Goal: Task Accomplishment & Management: Complete application form

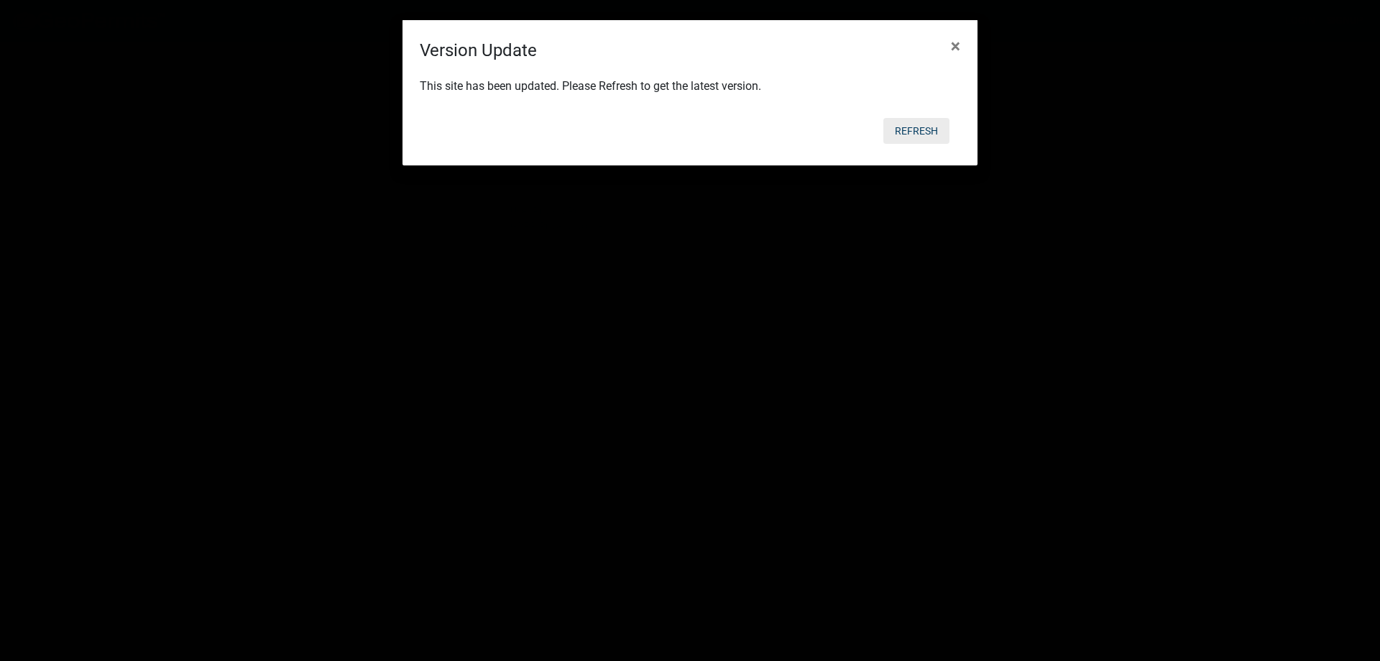
click at [927, 129] on button "Refresh" at bounding box center [916, 131] width 66 height 26
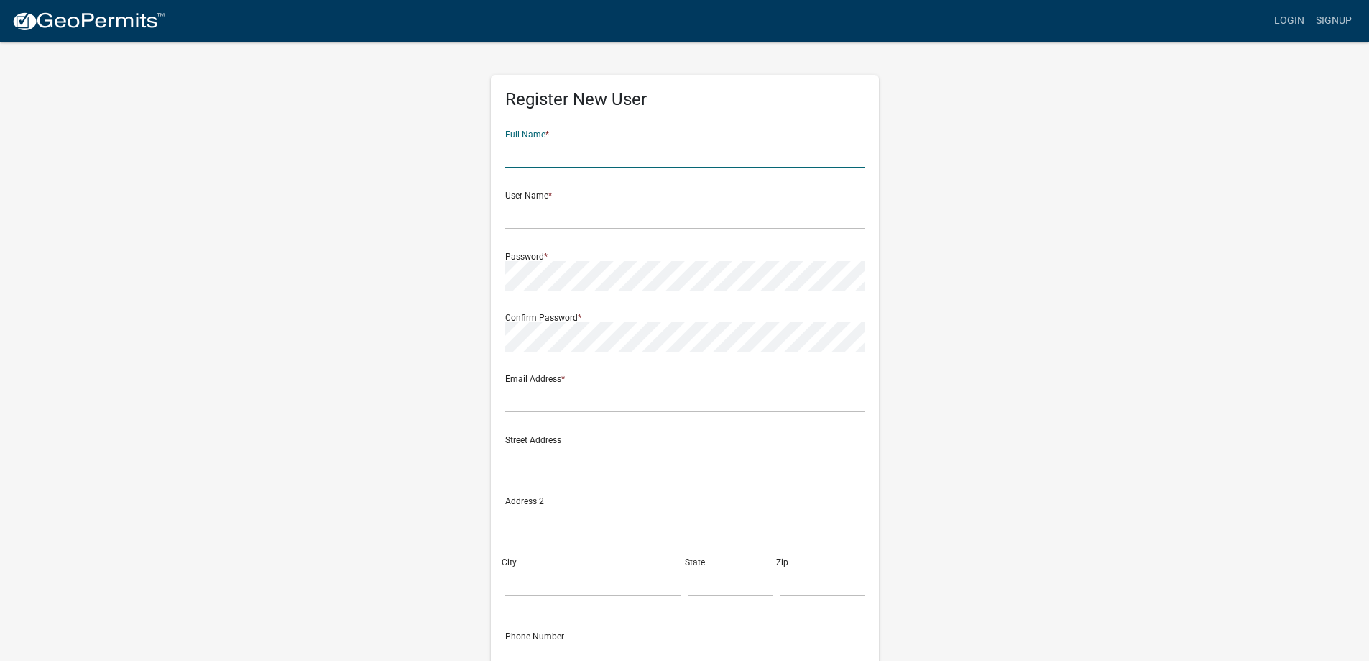
click at [552, 150] on input "text" at bounding box center [684, 153] width 359 height 29
type input "m"
type input "[PERSON_NAME]"
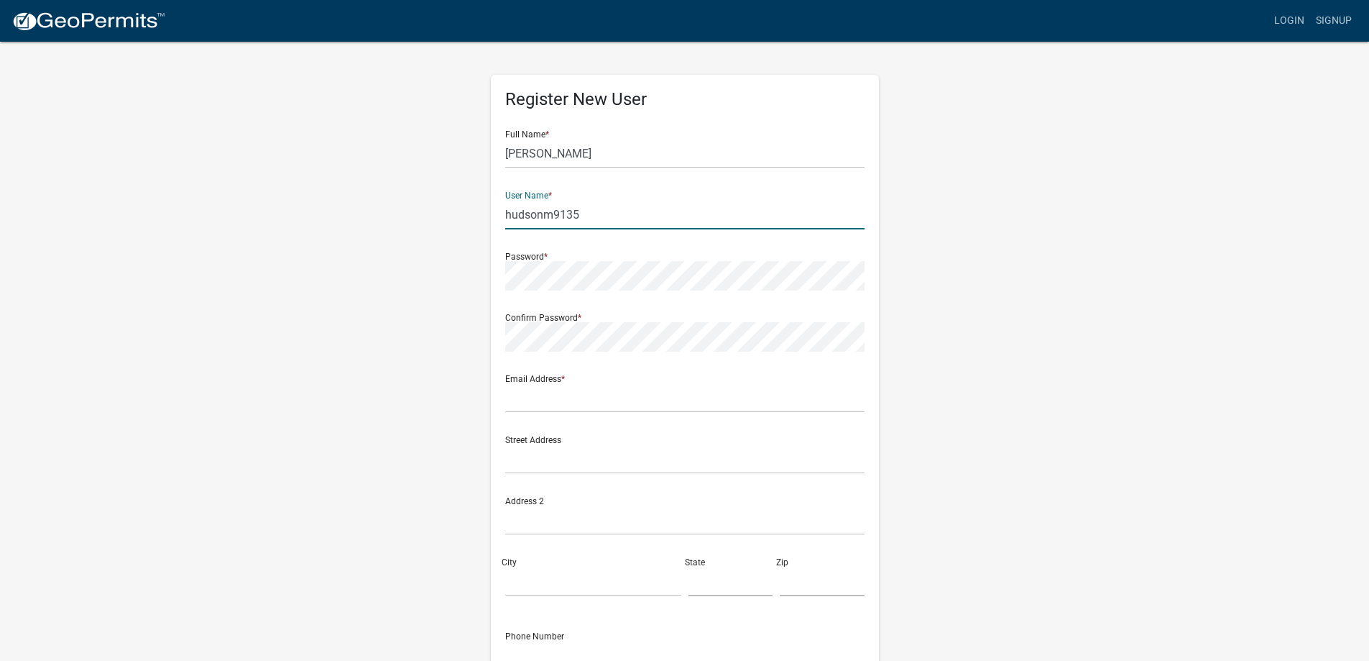
type input "hudsonm9135"
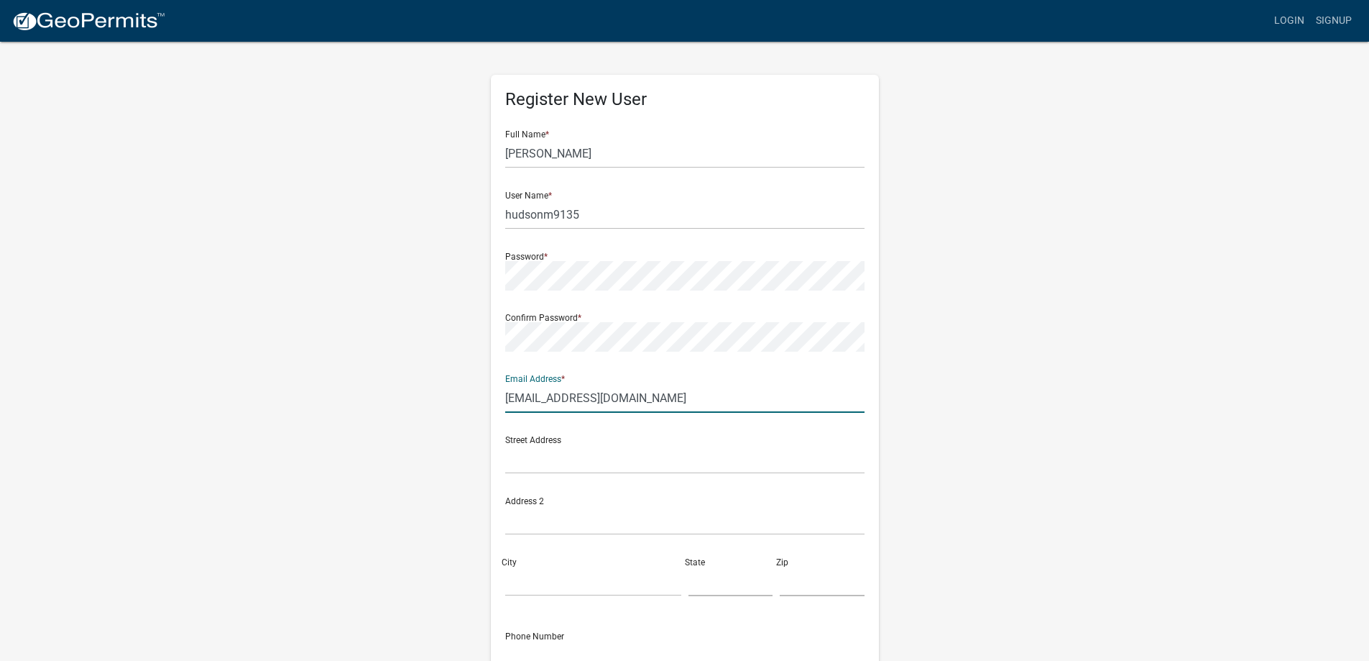
type input "[EMAIL_ADDRESS][DOMAIN_NAME]"
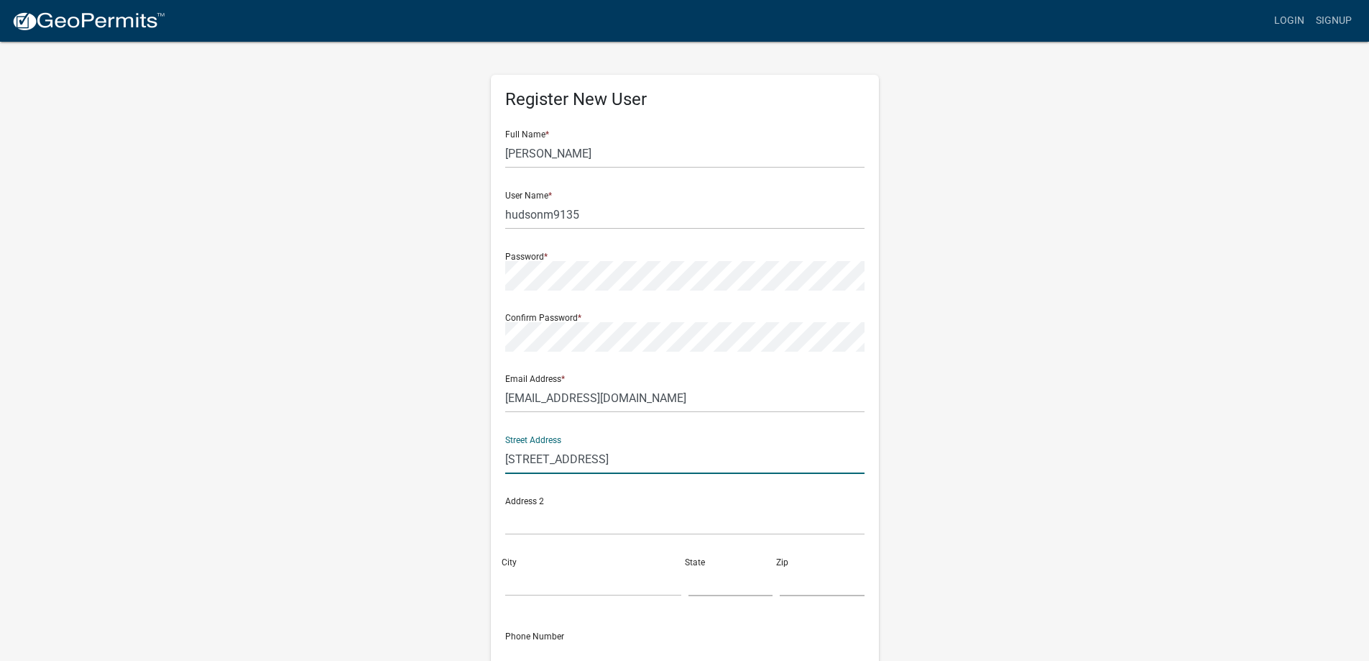
type input "[STREET_ADDRESS]"
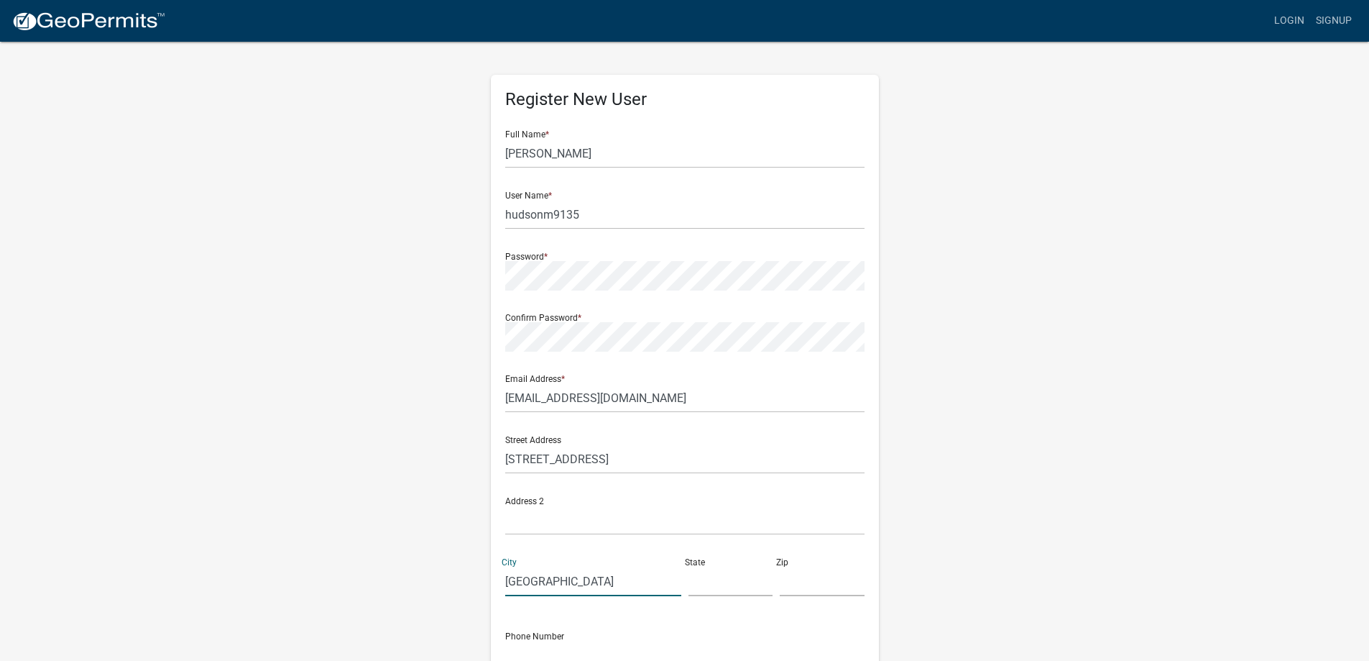
type input "[GEOGRAPHIC_DATA]"
type input "SC"
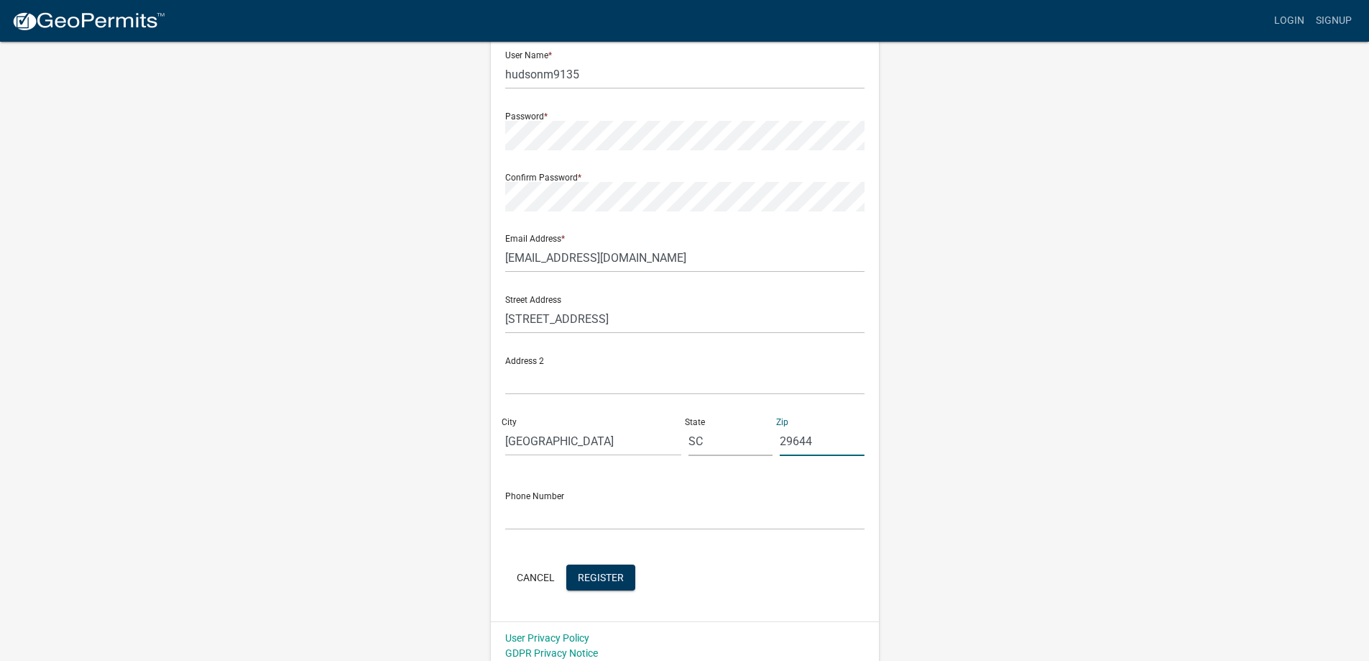
scroll to position [149, 0]
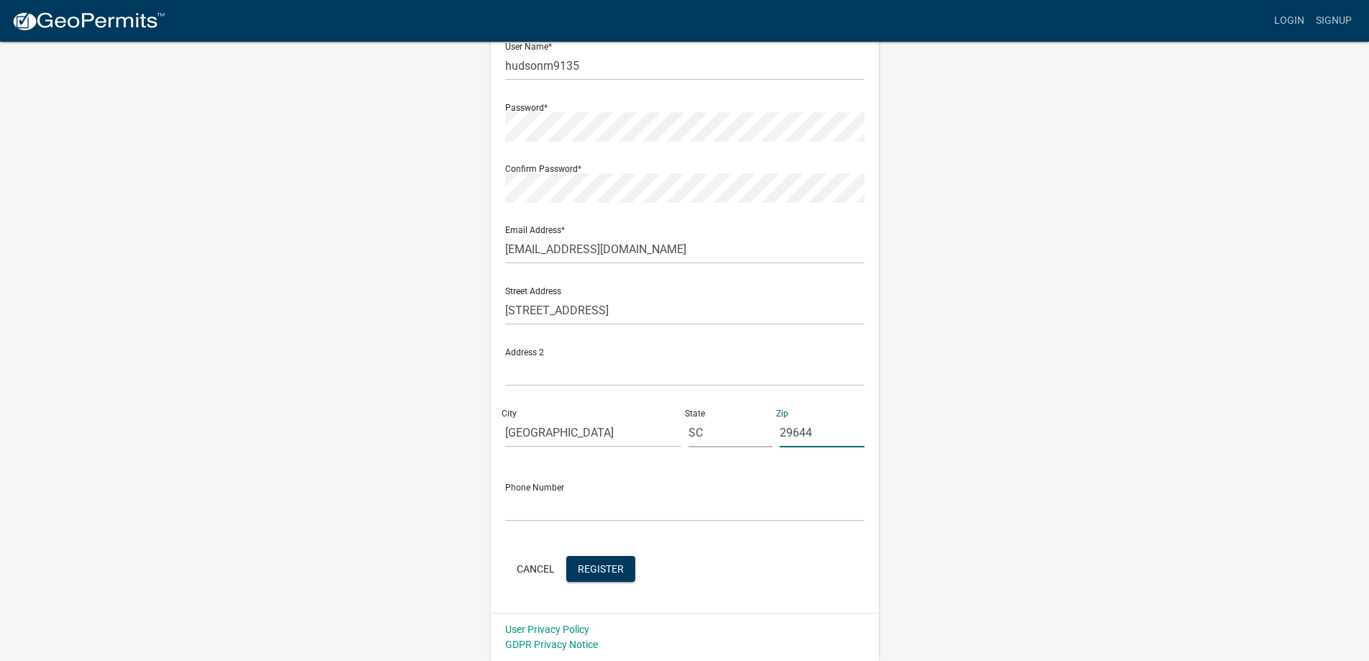
type input "29644"
click at [582, 527] on form "Full Name * [PERSON_NAME] User Name * hudsonm9135 Password * Confirm Password *…" at bounding box center [684, 277] width 359 height 615
click at [554, 541] on form "Full Name * [PERSON_NAME] User Name * hudsonm9135 Password * Confirm Password *…" at bounding box center [684, 277] width 359 height 615
click at [551, 477] on div "Phone Number" at bounding box center [684, 497] width 359 height 50
click at [542, 456] on div "Street Address [STREET_ADDRESS][US_STATE]" at bounding box center [685, 366] width 367 height 183
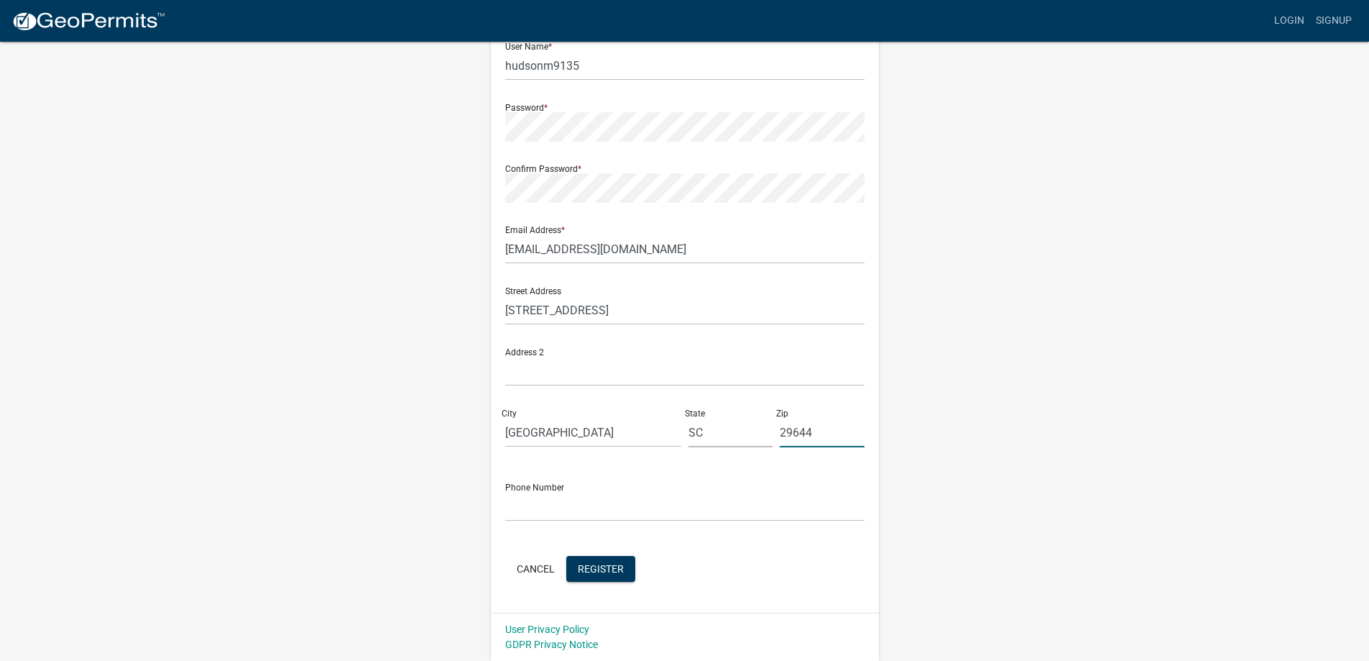
click at [829, 434] on input "29644" at bounding box center [822, 432] width 85 height 29
type input "8644494953"
click at [587, 561] on button "Register" at bounding box center [600, 569] width 69 height 26
